Goal: Transaction & Acquisition: Purchase product/service

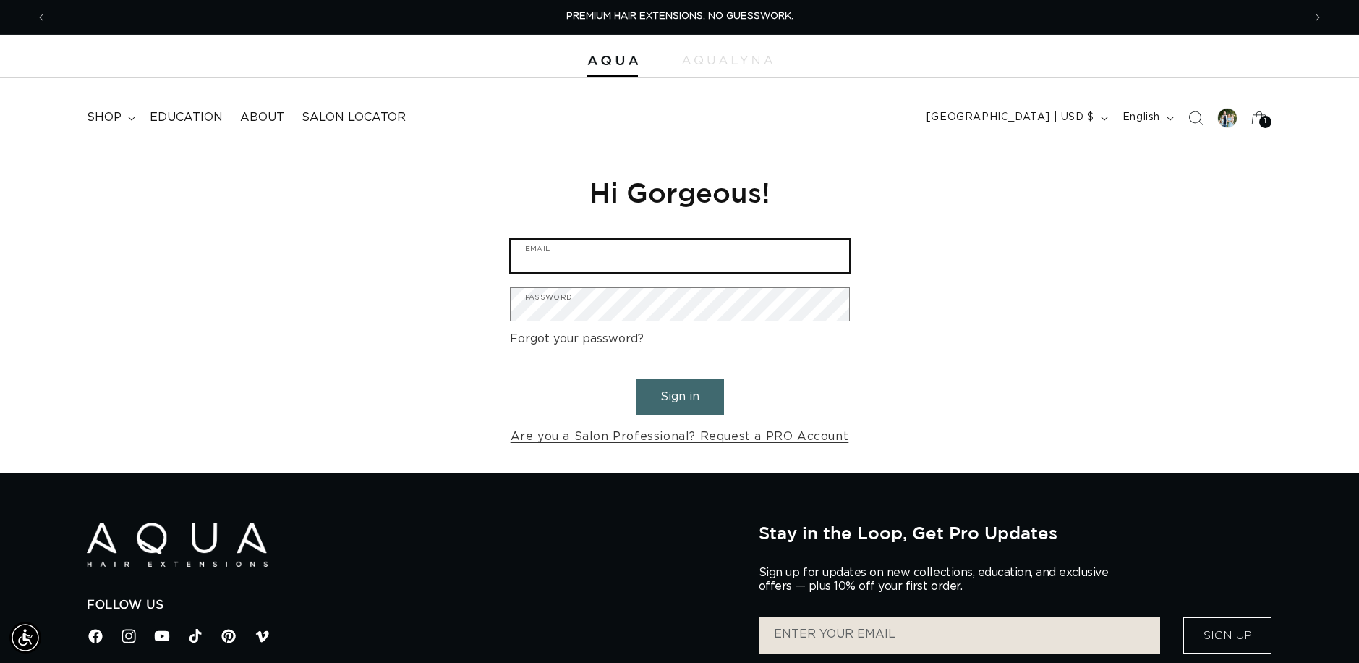
type input "[EMAIL_ADDRESS][DOMAIN_NAME]"
click at [687, 401] on button "Sign in" at bounding box center [680, 396] width 88 height 37
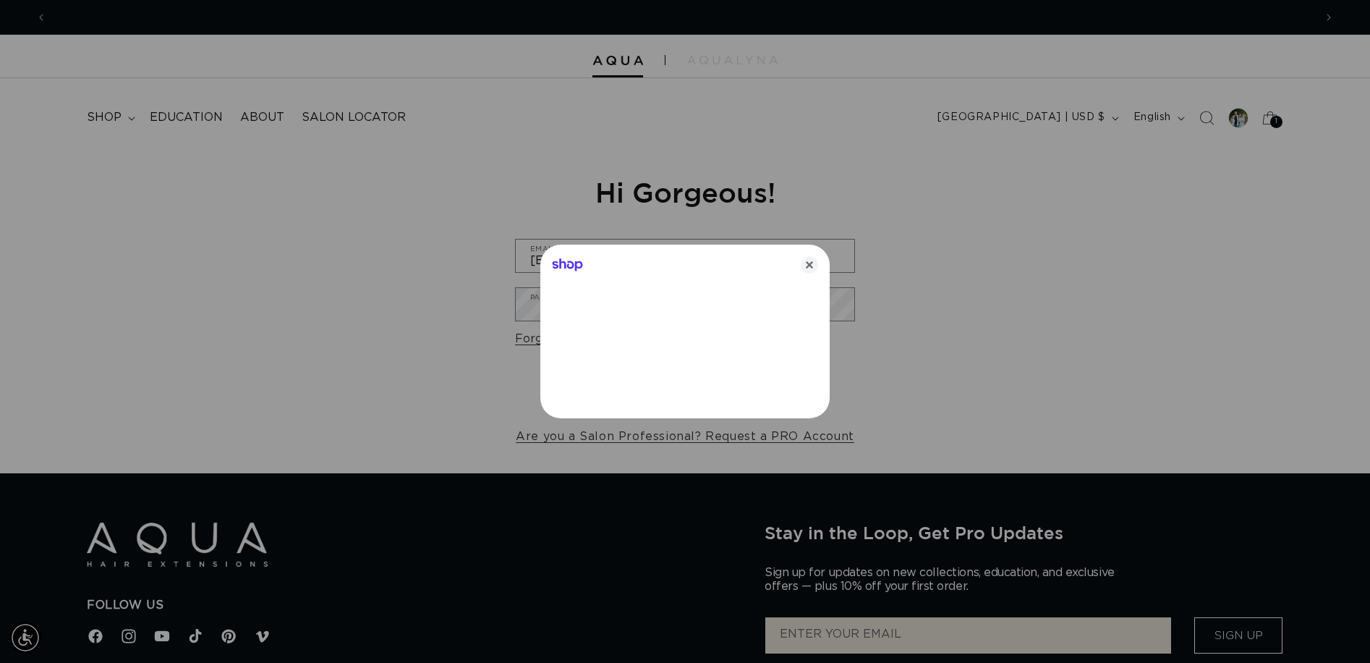
scroll to position [0, 1268]
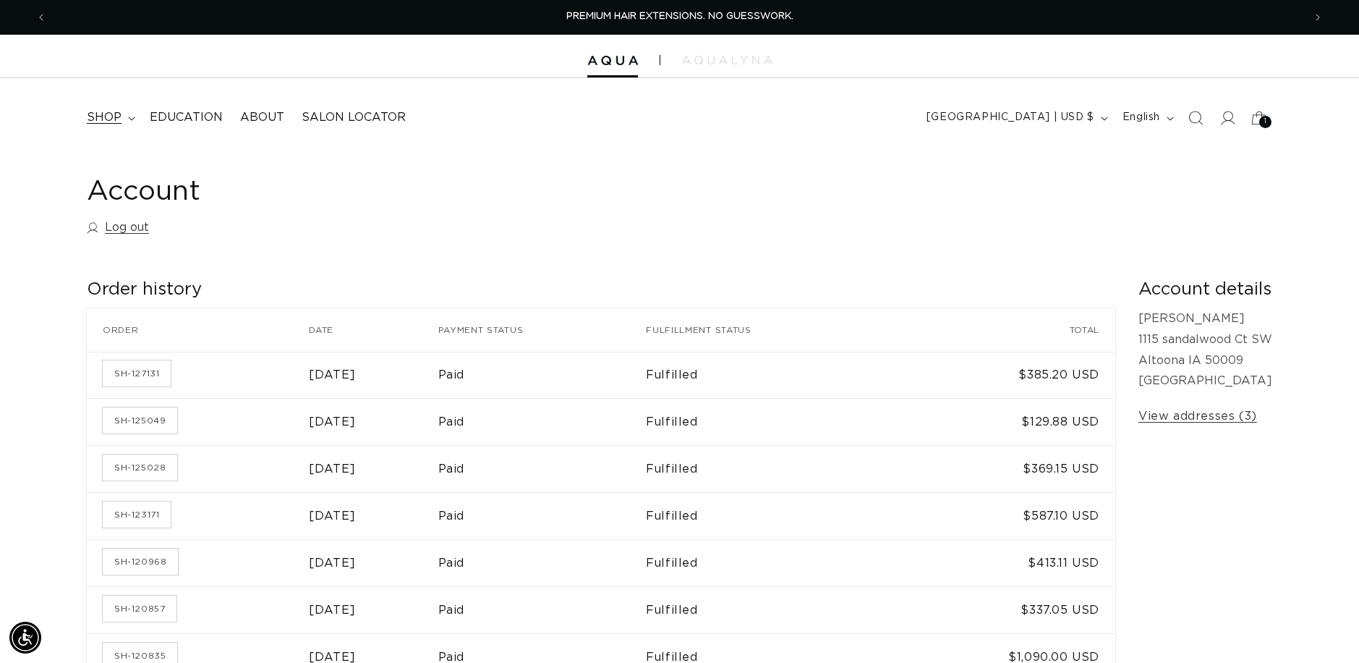
click at [119, 122] on span "shop" at bounding box center [104, 117] width 35 height 15
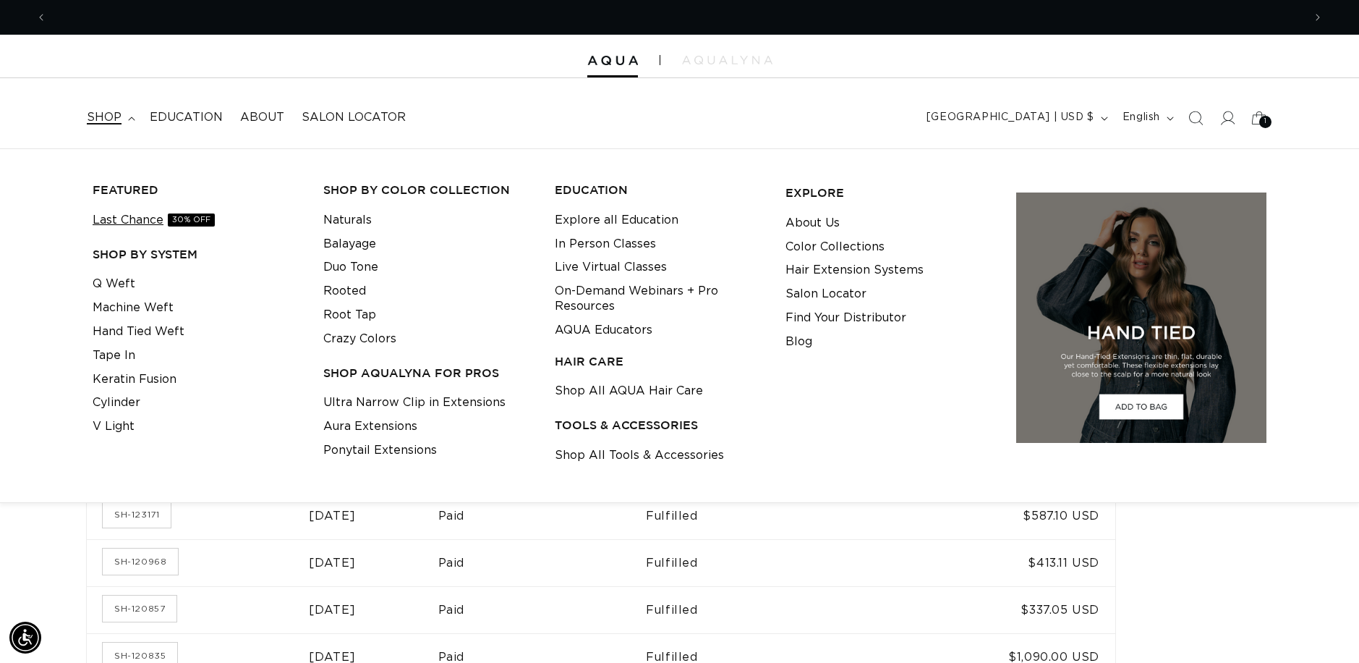
scroll to position [0, 1257]
click at [121, 330] on link "Hand Tied Weft" at bounding box center [139, 332] width 92 height 24
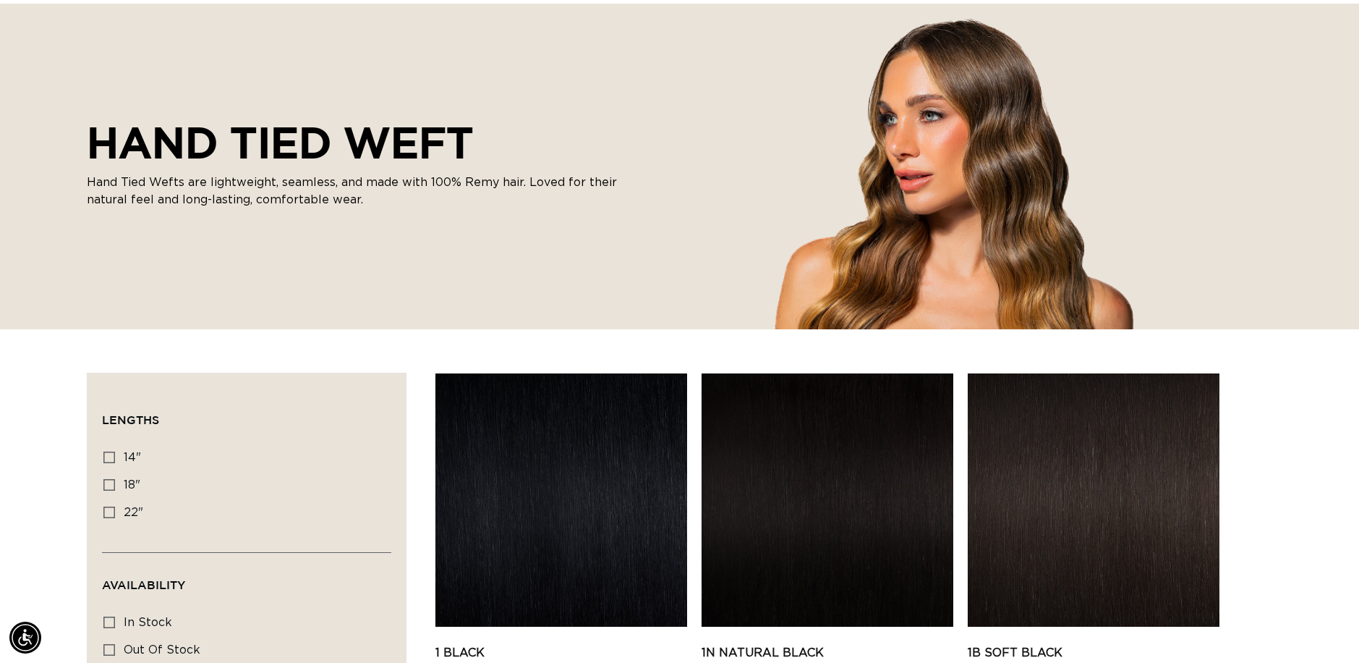
scroll to position [0, 2514]
